Goal: Task Accomplishment & Management: Complete application form

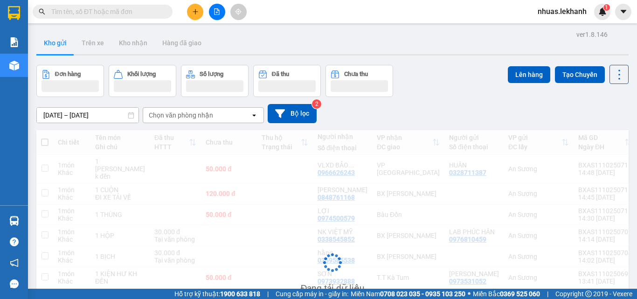
drag, startPoint x: 0, startPoint y: 0, endPoint x: 154, endPoint y: 7, distance: 154.5
click at [154, 7] on input "text" at bounding box center [106, 12] width 110 height 10
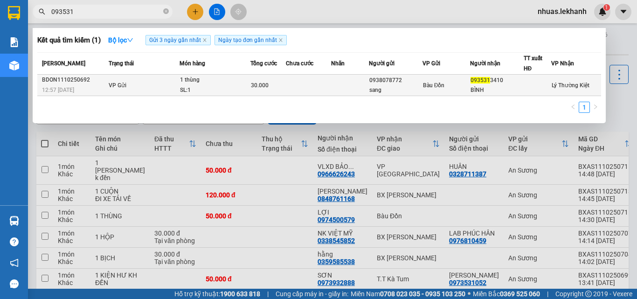
type input "093531"
click at [500, 82] on div "093531 3410" at bounding box center [497, 81] width 53 height 10
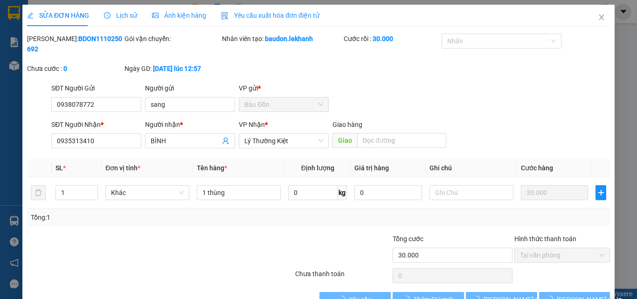
type input "0938078772"
type input "sang"
type input "0935313410"
type input "BÌNH"
type input "30.000"
